Goal: Navigation & Orientation: Find specific page/section

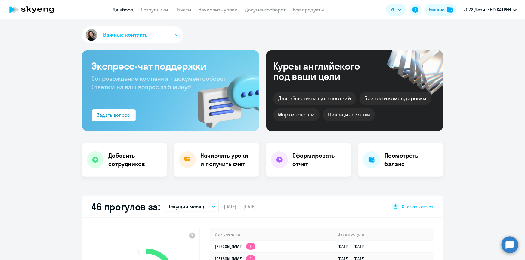
click at [511, 248] on circle at bounding box center [509, 245] width 17 height 17
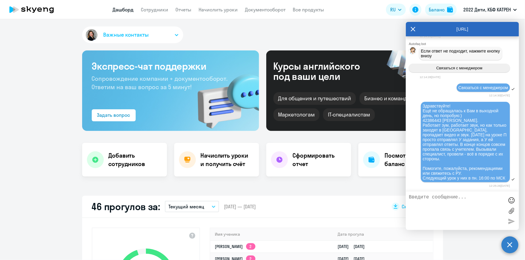
scroll to position [28811, 0]
click at [121, 9] on link "Дашборд" at bounding box center [123, 10] width 21 height 6
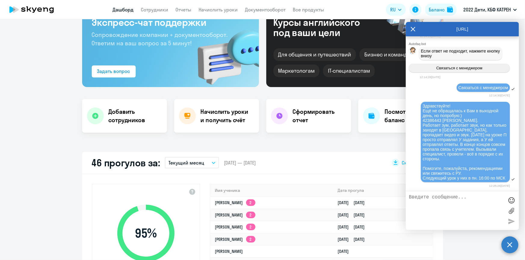
scroll to position [27, 0]
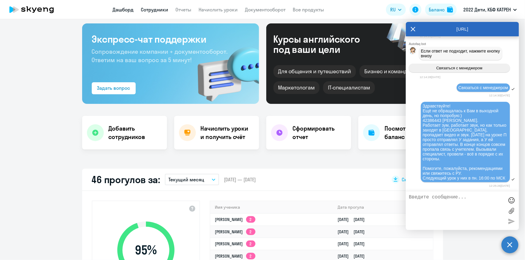
click at [150, 10] on link "Сотрудники" at bounding box center [154, 10] width 27 height 6
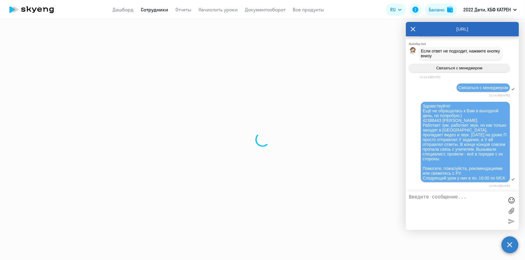
select select "30"
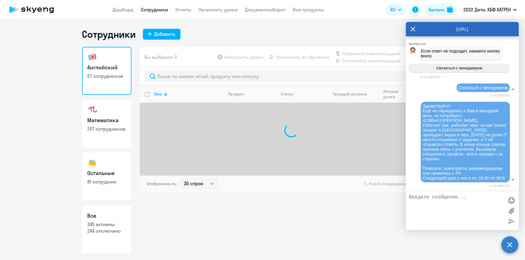
click at [412, 29] on icon at bounding box center [412, 29] width 5 height 14
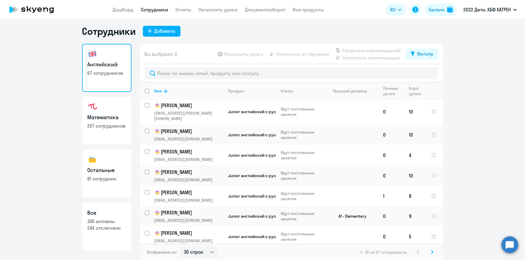
scroll to position [3, 0]
click at [431, 252] on icon at bounding box center [432, 251] width 2 height 3
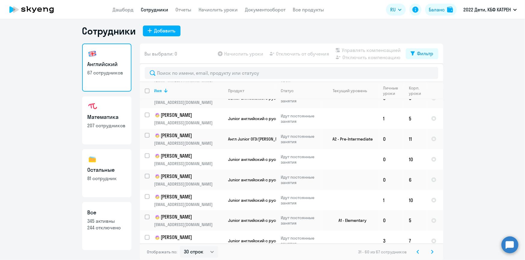
scroll to position [456, 0]
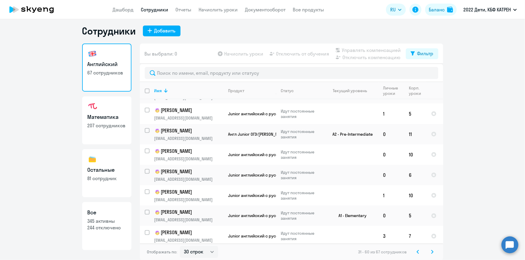
click at [431, 252] on icon at bounding box center [432, 251] width 2 height 3
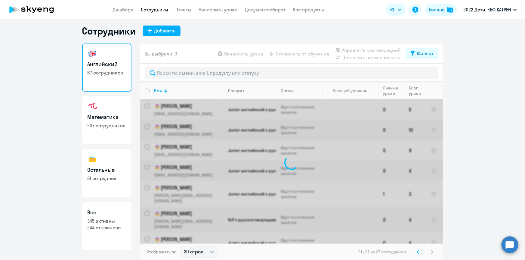
scroll to position [0, 0]
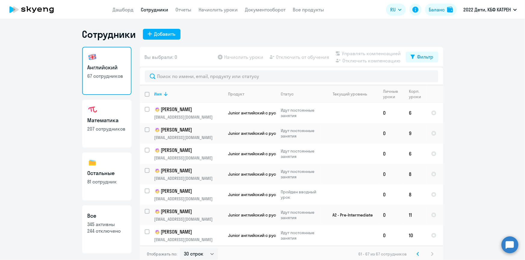
click at [105, 111] on link "Математика 207 сотрудников" at bounding box center [106, 124] width 49 height 48
select select "30"
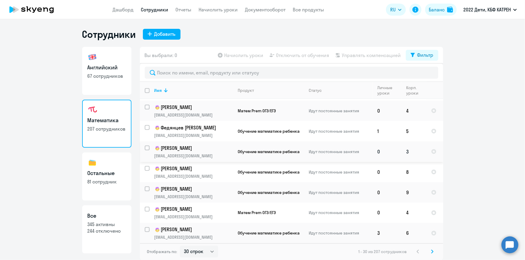
scroll to position [456, 0]
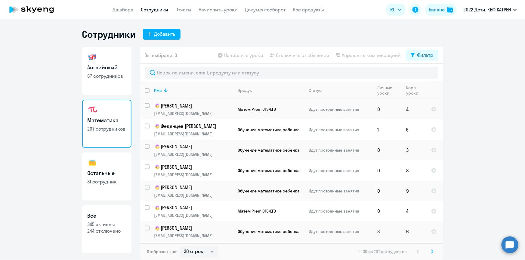
click at [432, 250] on icon at bounding box center [432, 251] width 2 height 3
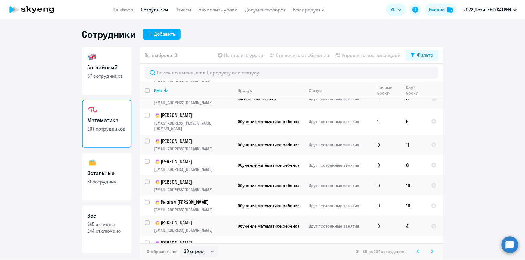
click at [433, 251] on icon at bounding box center [432, 252] width 2 height 4
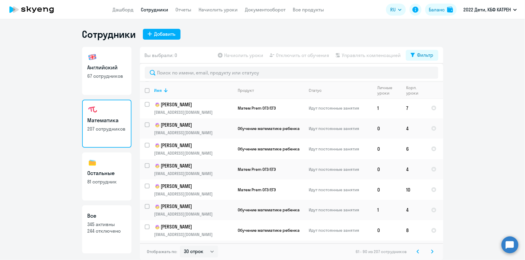
click at [432, 252] on icon at bounding box center [432, 252] width 2 height 4
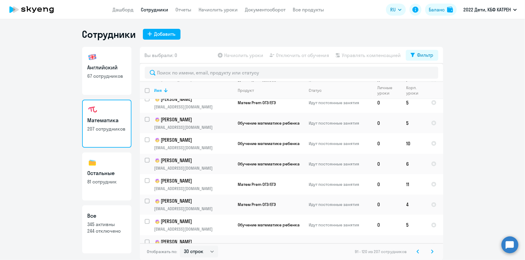
click at [433, 252] on icon at bounding box center [432, 252] width 2 height 4
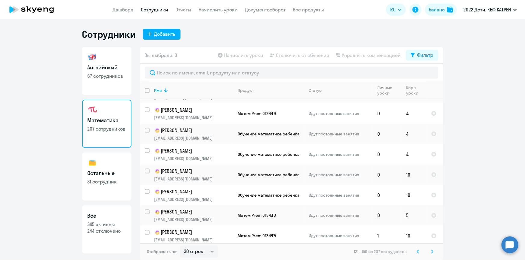
click at [433, 250] on svg-icon at bounding box center [431, 251] width 7 height 7
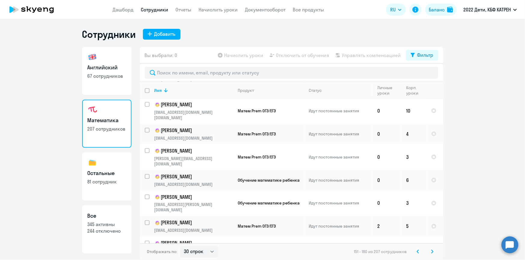
click at [432, 253] on icon at bounding box center [432, 252] width 2 height 4
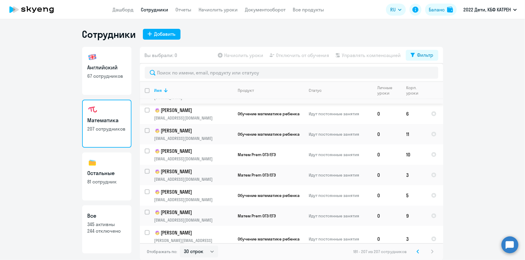
scroll to position [396, 0]
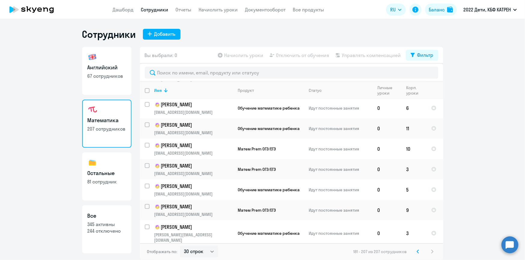
click at [96, 181] on p "81 сотрудник" at bounding box center [107, 182] width 38 height 7
select select "30"
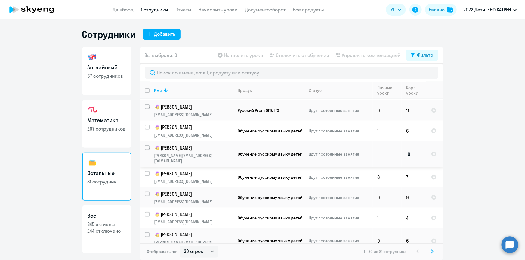
scroll to position [456, 0]
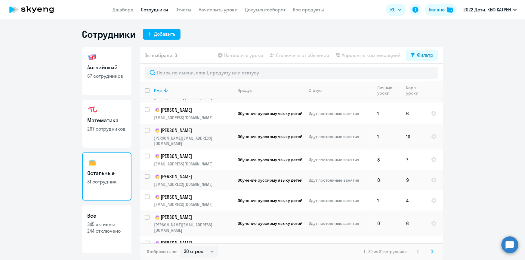
click at [432, 253] on icon at bounding box center [432, 251] width 2 height 3
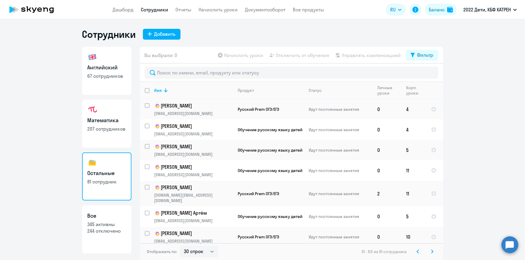
click at [433, 250] on icon at bounding box center [432, 252] width 2 height 4
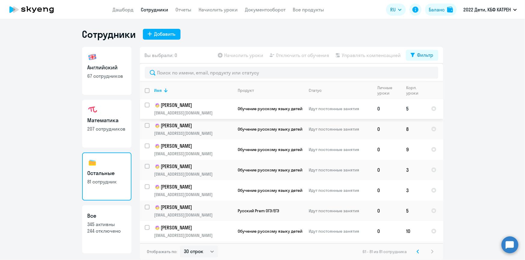
scroll to position [276, 0]
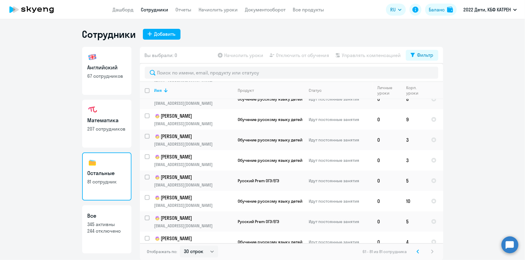
click at [99, 224] on p "345 активны" at bounding box center [107, 224] width 38 height 7
select select "30"
